Goal: Browse casually: Explore the website without a specific task or goal

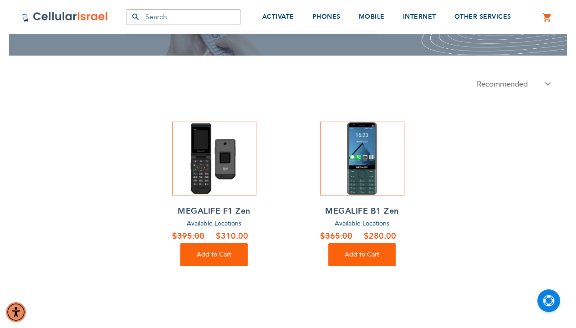
scroll to position [80, 0]
